Goal: Find specific page/section: Find specific page/section

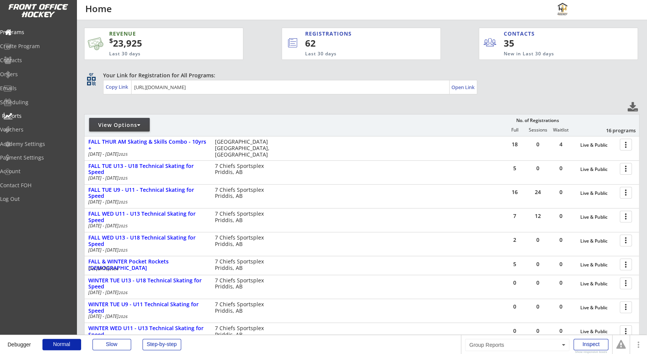
click at [46, 118] on div "Reports" at bounding box center [36, 115] width 68 height 5
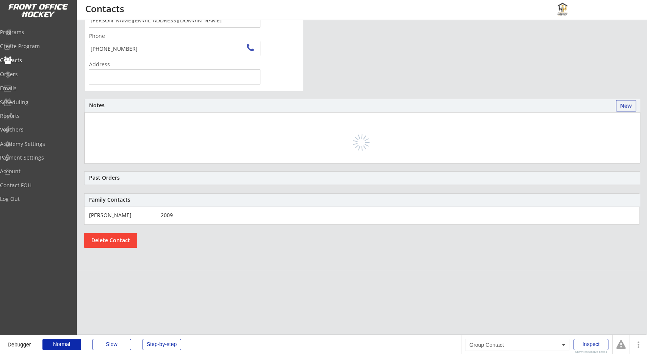
scroll to position [184, 0]
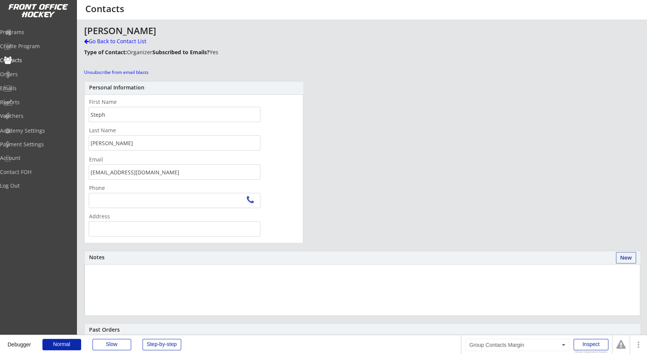
scroll to position [152, 0]
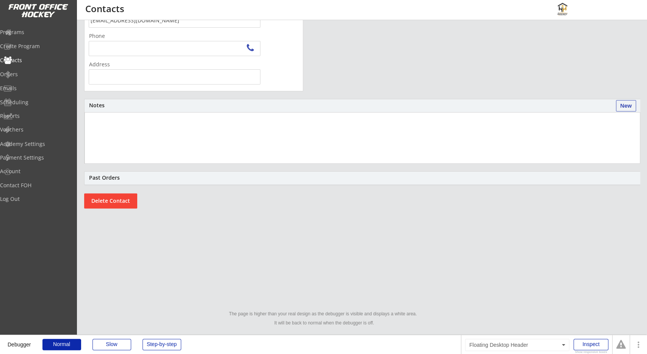
type input "[GEOGRAPHIC_DATA], [GEOGRAPHIC_DATA], [GEOGRAPHIC_DATA]"
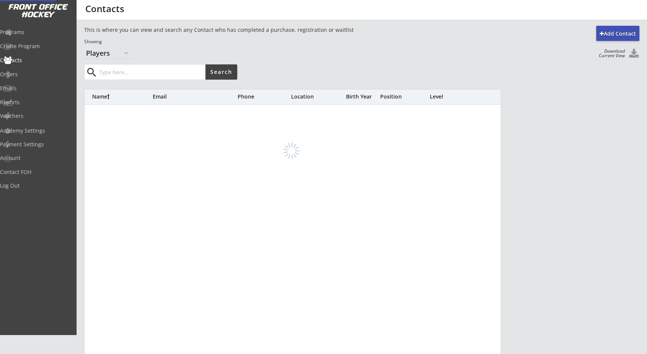
select select ""Players""
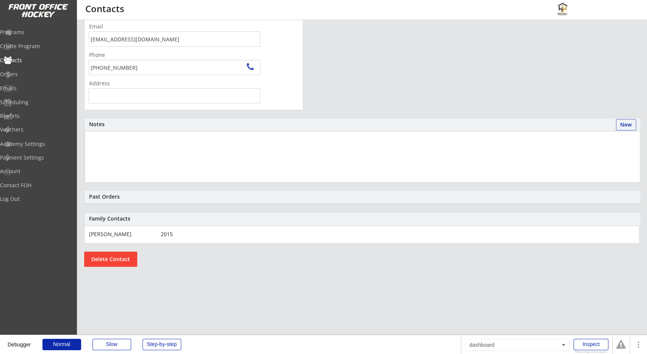
scroll to position [118, 0]
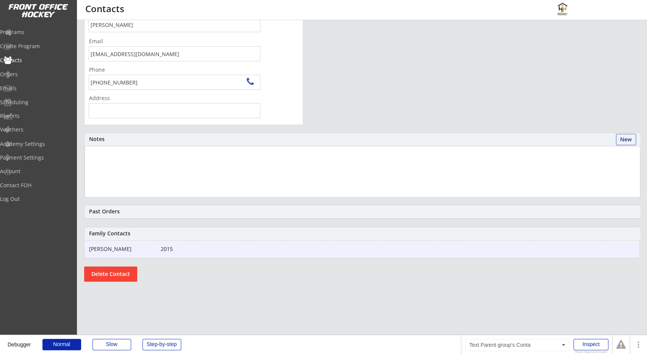
click at [144, 247] on div "Samuel Harrison" at bounding box center [120, 248] width 62 height 5
type input "Samuel"
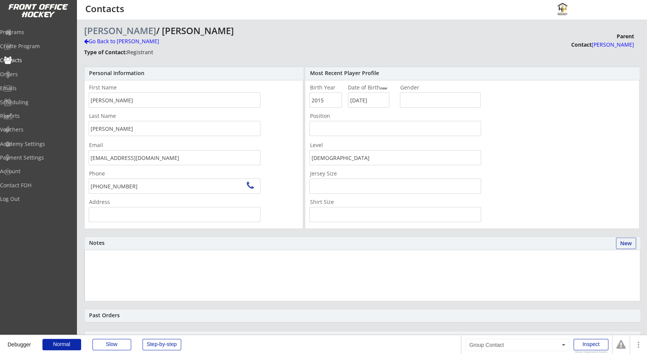
type input "90 Cougarstone Terrace SW, Calgary, AB T3H 5A1, Canada"
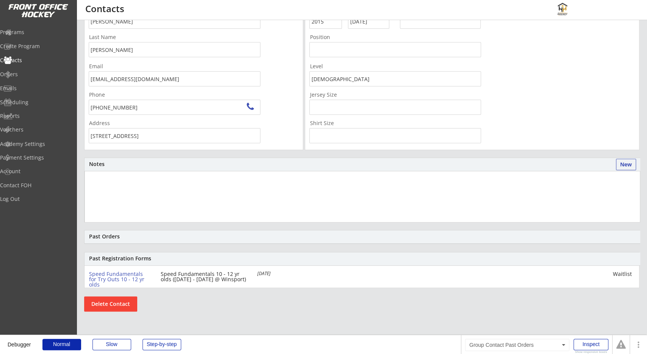
scroll to position [39, 0]
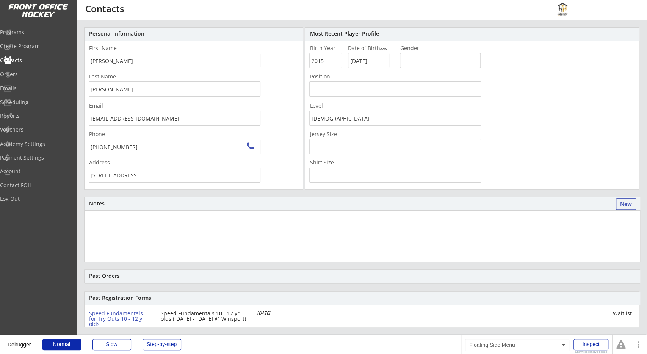
type input "Melanie"
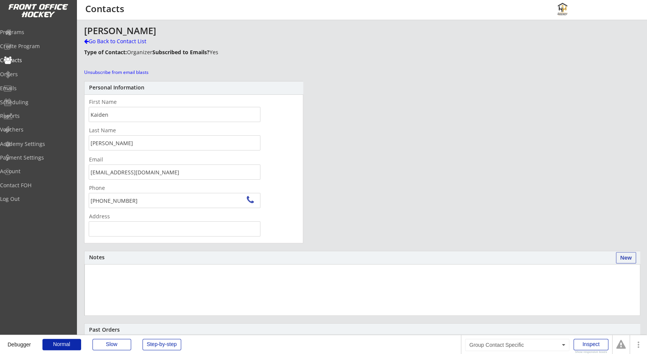
click at [367, 173] on div "[PERSON_NAME] Go Back to Contact List Type of Contact: Organizer Subscribed to …" at bounding box center [362, 223] width 556 height 394
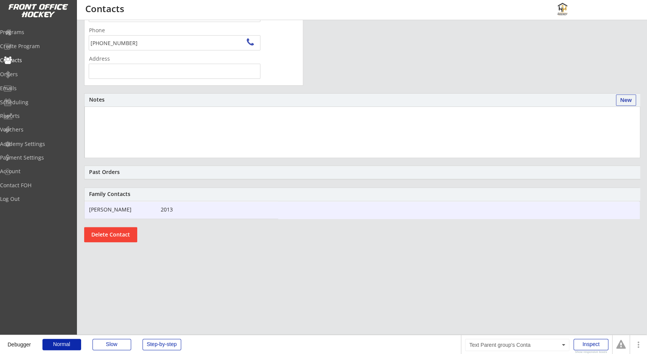
click at [222, 208] on div "2013" at bounding box center [204, 209] width 87 height 5
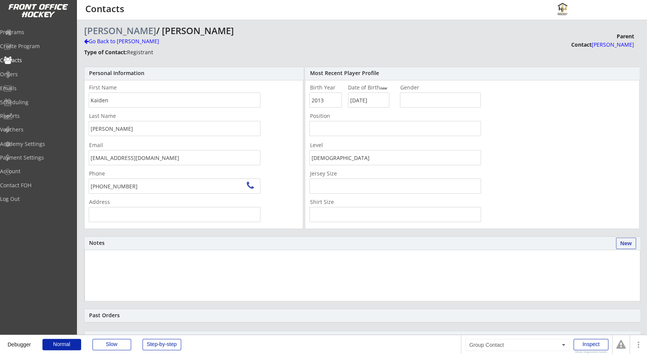
type input "528 34 St NW, Calgary, AB T2N 2X7, Canada"
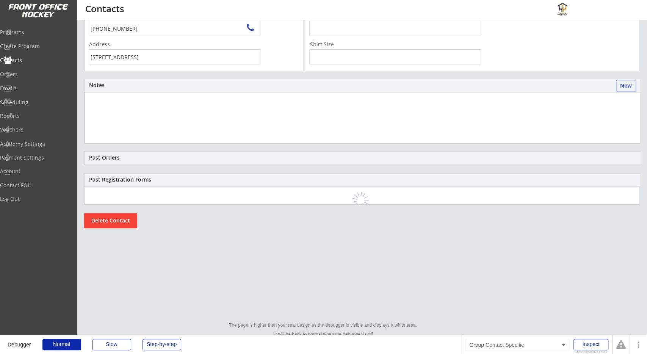
click at [267, 170] on div "Kaiden Thiessen / Kaiden Thiessen Go Back to Kaiden Thiessen Type of Contact: R…" at bounding box center [362, 58] width 556 height 380
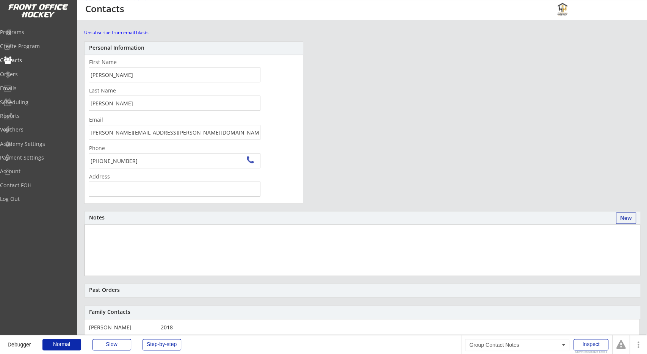
scroll to position [39, 0]
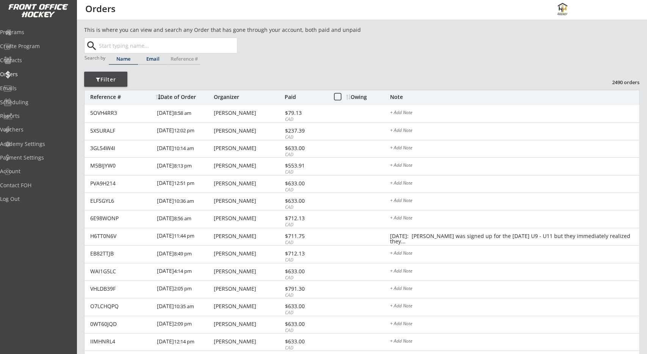
click at [150, 57] on div "Email" at bounding box center [152, 59] width 29 height 5
click at [161, 48] on input "text" at bounding box center [167, 45] width 140 height 15
paste input "lawdawggie@hotmail.com"
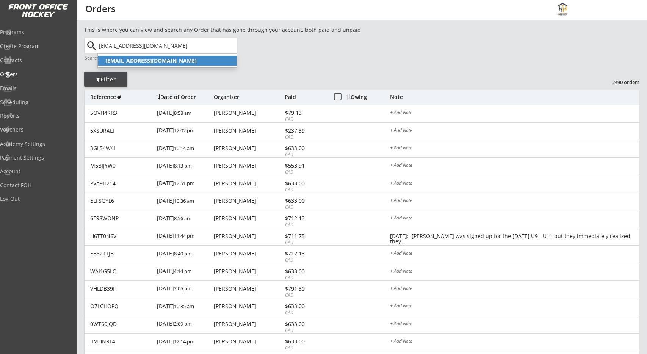
click at [181, 60] on p "lawdawggie@hotmail.com" at bounding box center [167, 61] width 139 height 10
type input "lawdawggie@hotmail.com"
click at [293, 58] on div "This is where you can view and search any Order that has gone through your acco…" at bounding box center [362, 254] width 556 height 456
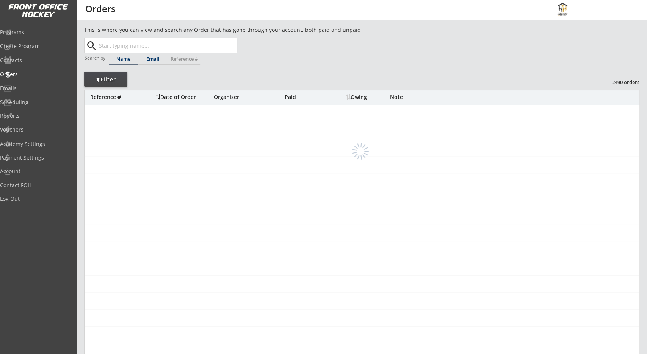
click at [158, 61] on div "Email" at bounding box center [152, 59] width 29 height 5
click at [174, 44] on input "text" at bounding box center [167, 45] width 140 height 15
paste input "scarlettr@shaw.ca"
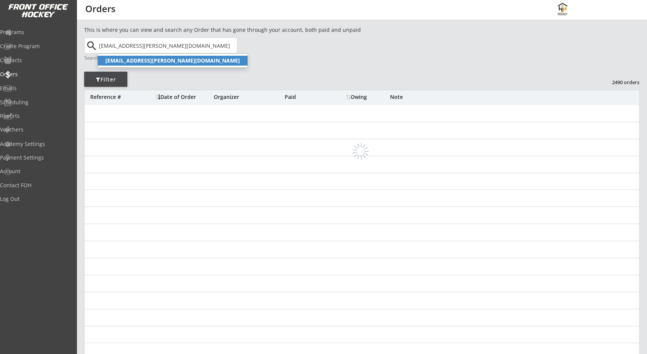
click at [174, 57] on p "scarlettr@shaw.ca" at bounding box center [173, 61] width 150 height 10
type input "scarlettr@shaw.ca"
click at [287, 57] on div "This is where you can view and search any Order that has gone through your acco…" at bounding box center [362, 247] width 556 height 443
click at [286, 55] on div "This is where you can view and search any Order that has gone through your acco…" at bounding box center [362, 247] width 556 height 443
click at [338, 68] on div "This is where you can view and search any Order that has gone through your acco…" at bounding box center [362, 247] width 556 height 443
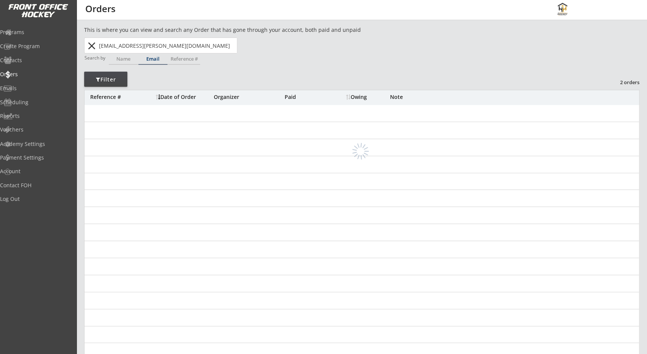
click at [355, 148] on div at bounding box center [362, 147] width 555 height 17
click at [359, 61] on div "This is where you can view and search any Order that has gone through your acco…" at bounding box center [362, 247] width 556 height 443
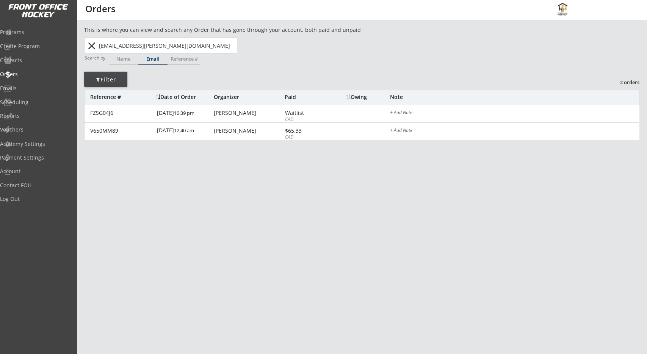
click at [268, 76] on div "This is where you can view and search any Order that has gone through your acco…" at bounding box center [362, 94] width 556 height 137
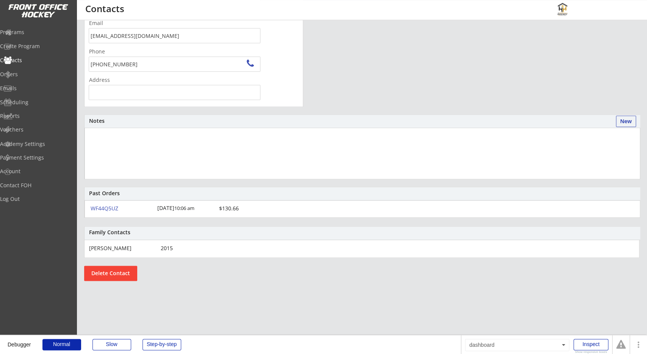
scroll to position [158, 0]
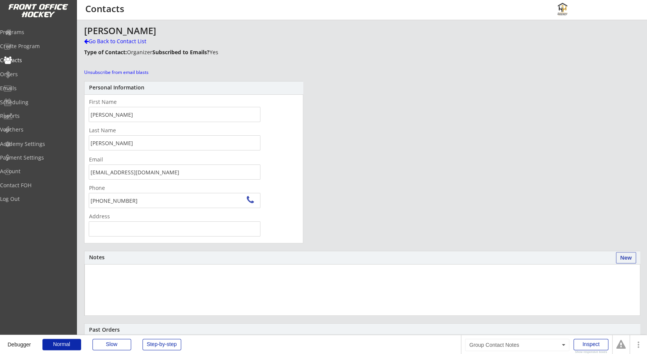
scroll to position [118, 0]
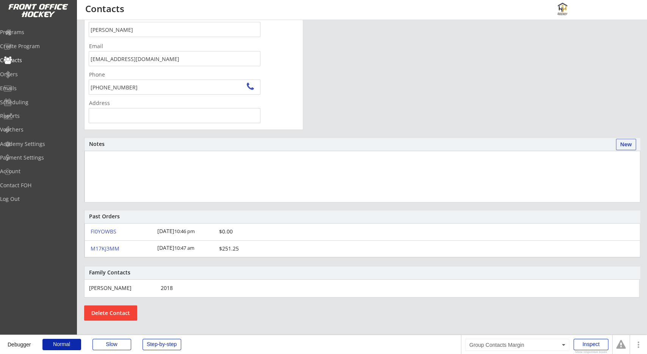
scroll to position [118, 0]
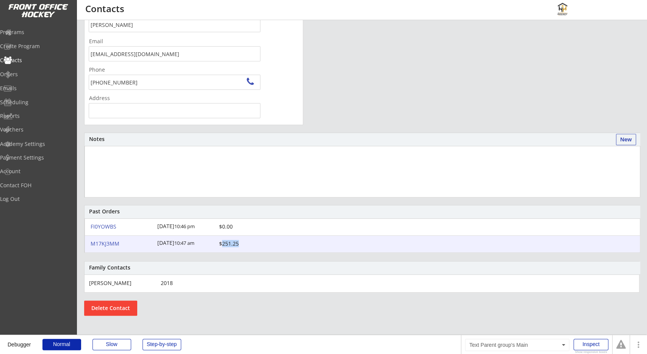
drag, startPoint x: 222, startPoint y: 245, endPoint x: 241, endPoint y: 245, distance: 19.3
click at [241, 245] on div "$251.25" at bounding box center [239, 243] width 41 height 5
click at [242, 245] on div "$251.25" at bounding box center [239, 243] width 41 height 5
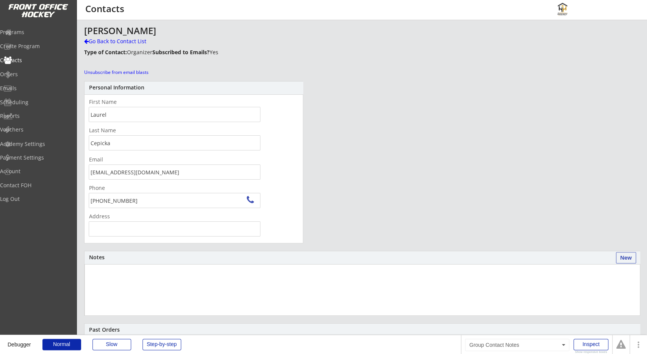
scroll to position [158, 0]
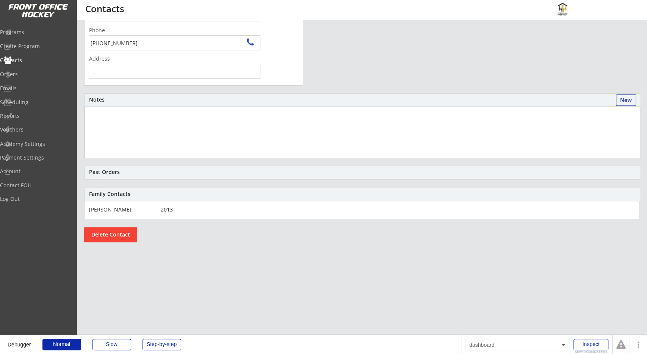
click at [405, 71] on div "Laurel Cepicka Go Back to Contact List Type of Contact: Organizer Subscribed to…" at bounding box center [362, 65] width 556 height 394
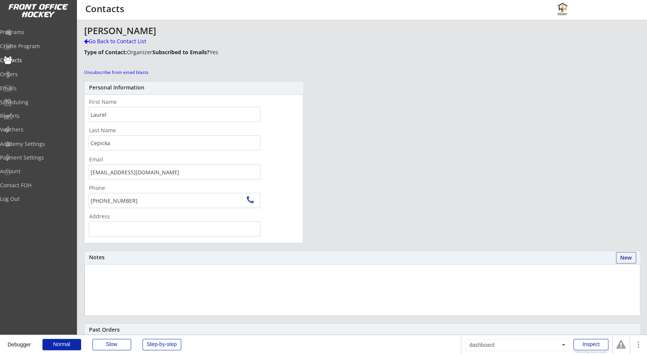
scroll to position [184, 0]
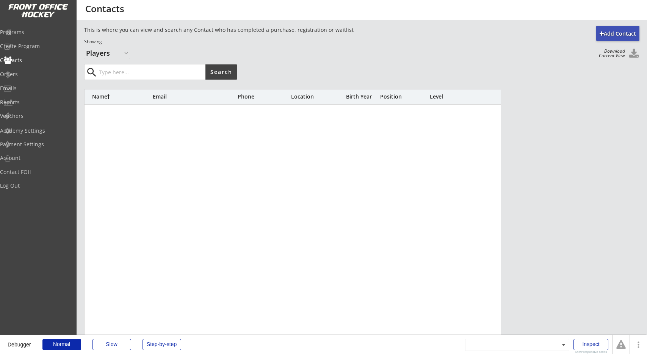
select select ""Players""
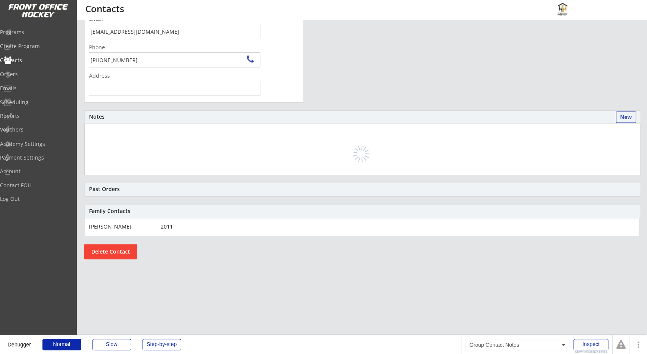
scroll to position [158, 0]
